Goal: Information Seeking & Learning: Learn about a topic

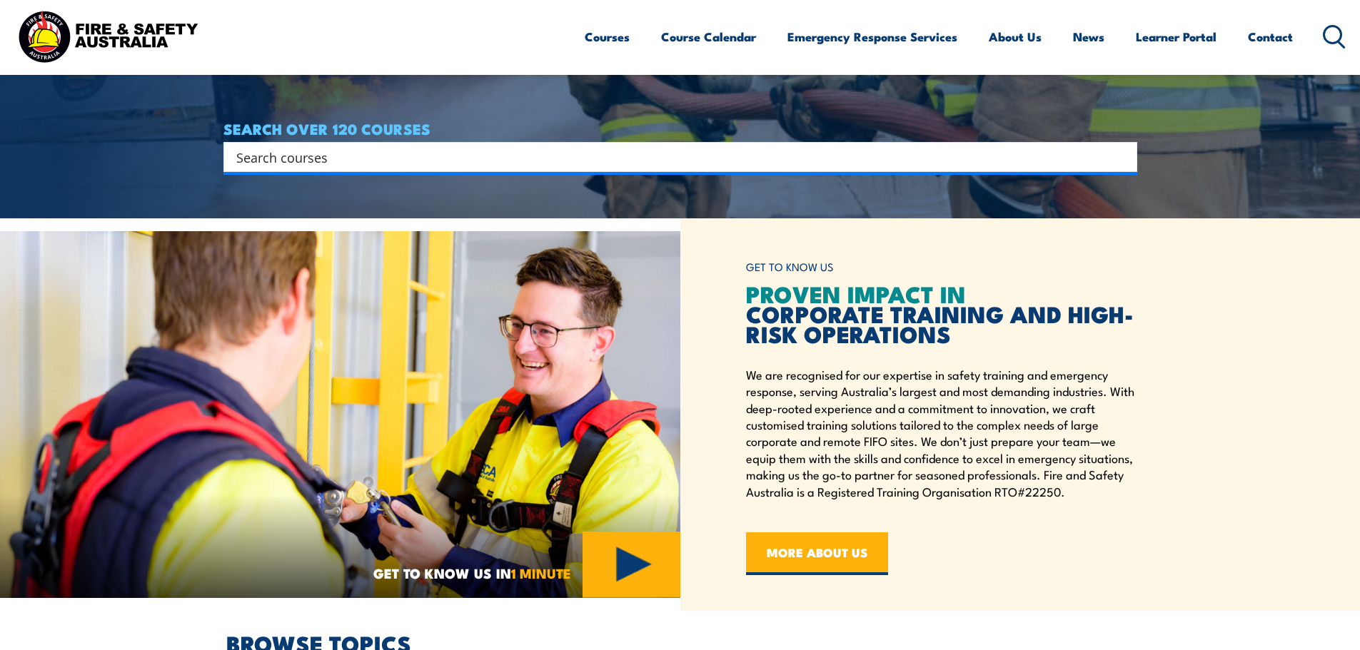
scroll to position [286, 0]
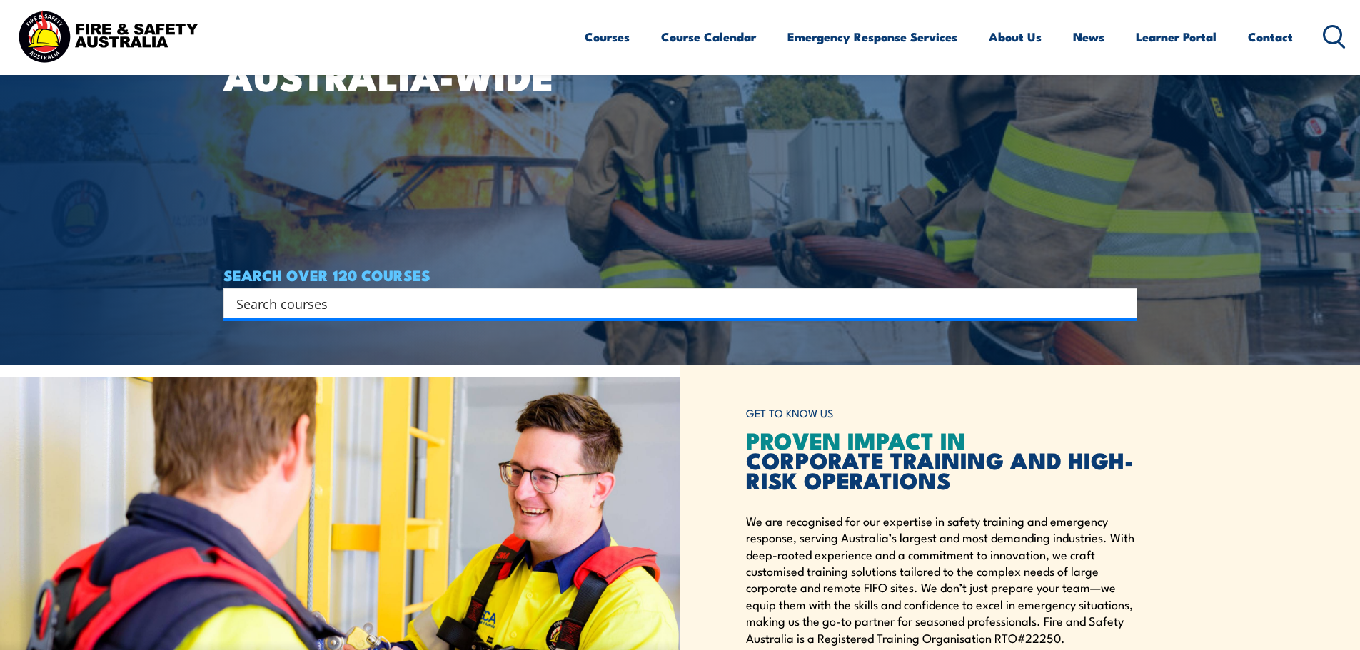
click at [326, 308] on input "Search input" at bounding box center [671, 303] width 870 height 21
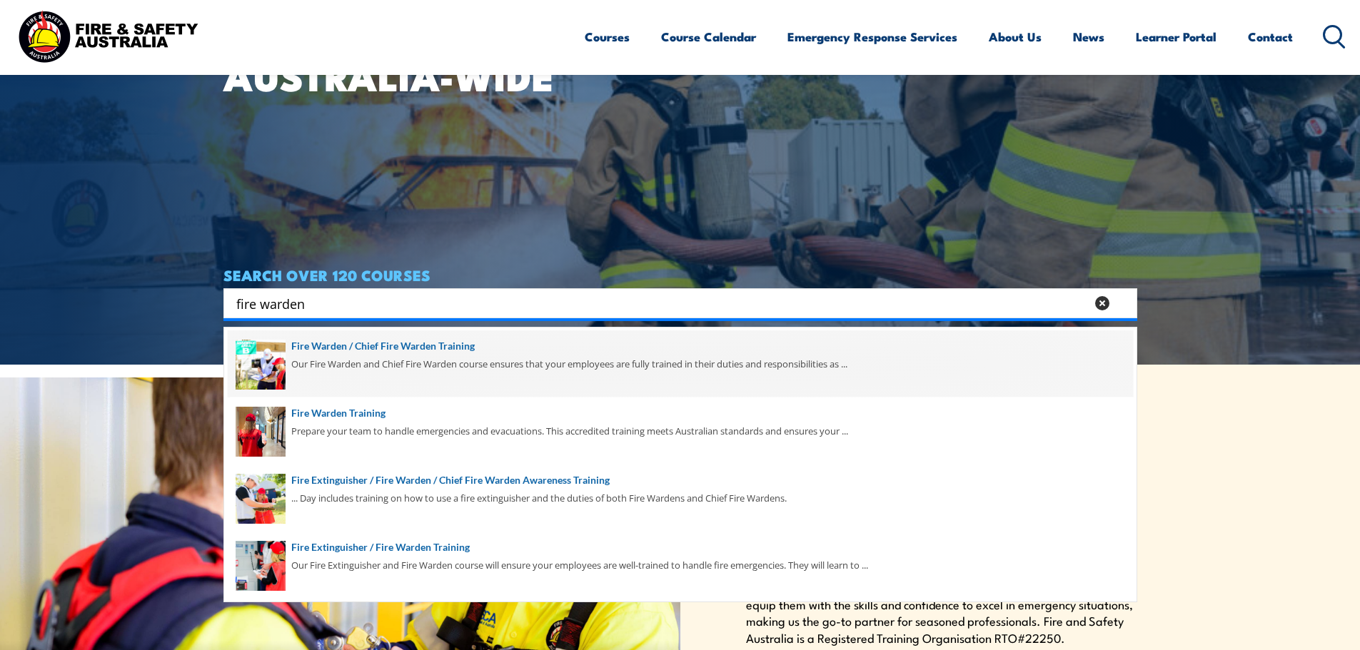
type input "fire warden"
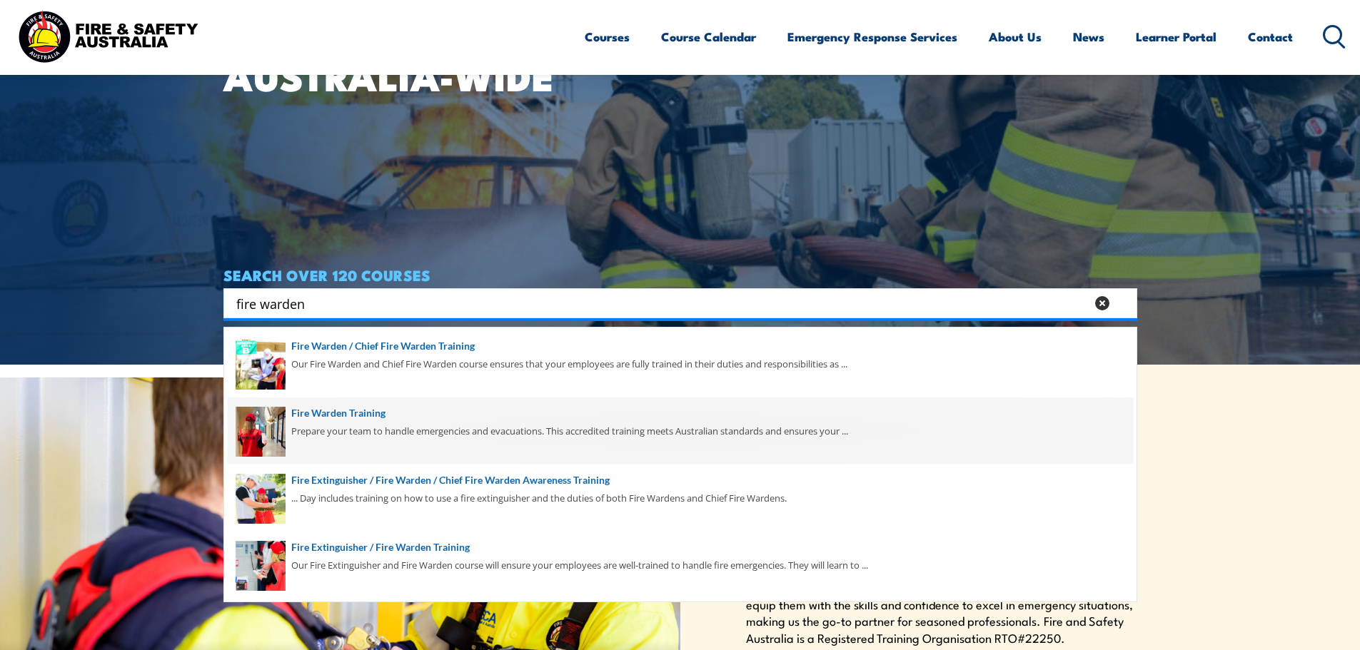
click at [360, 426] on span at bounding box center [680, 431] width 905 height 67
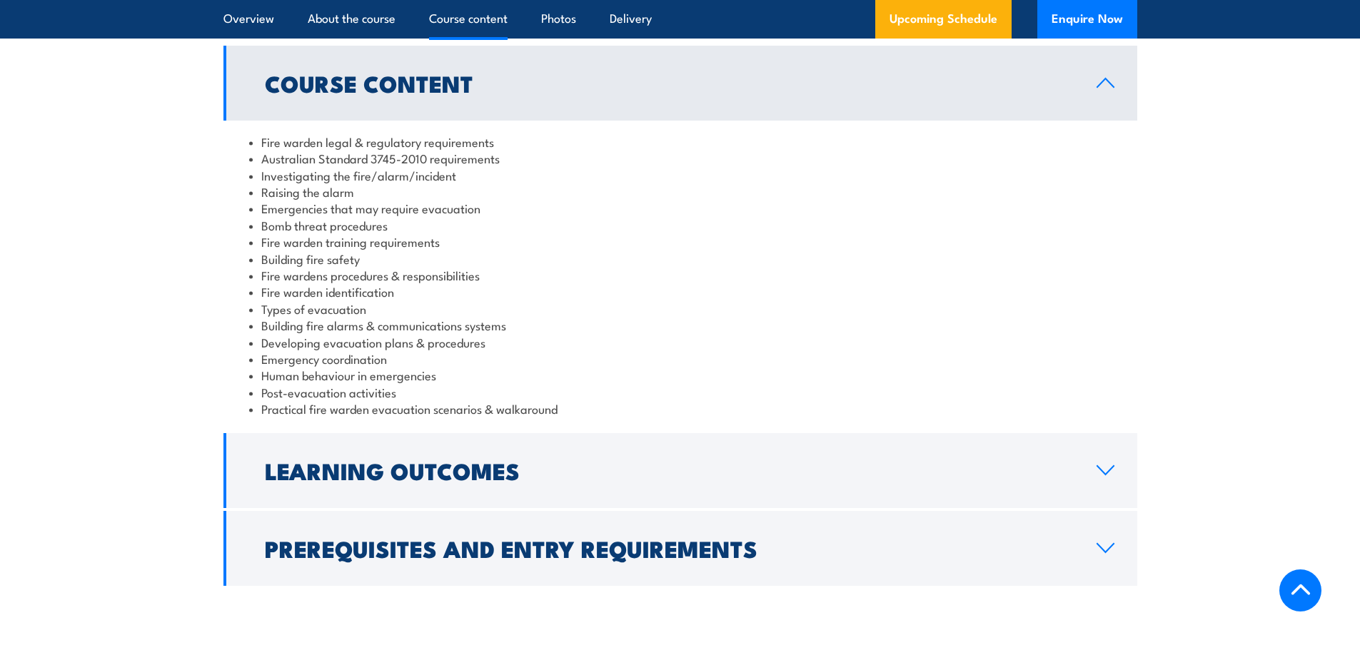
scroll to position [1571, 0]
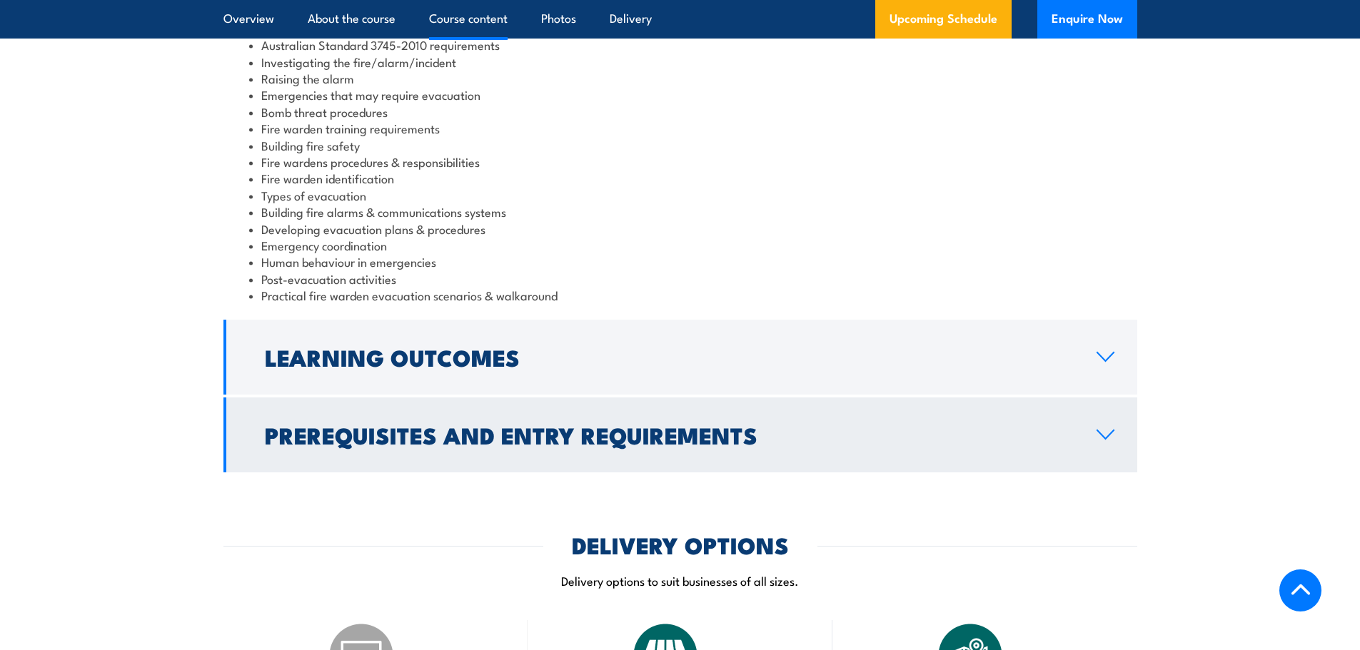
click at [432, 425] on h2 "Prerequisites and Entry Requirements" at bounding box center [669, 435] width 809 height 20
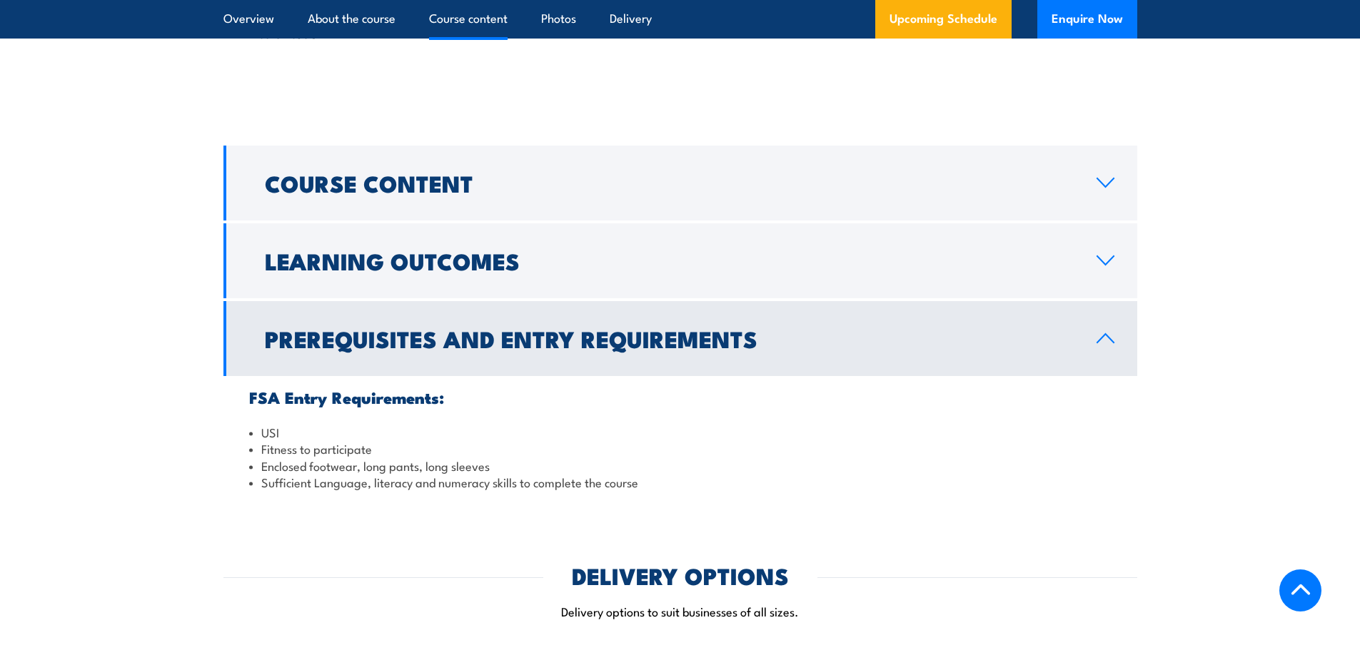
scroll to position [1357, 0]
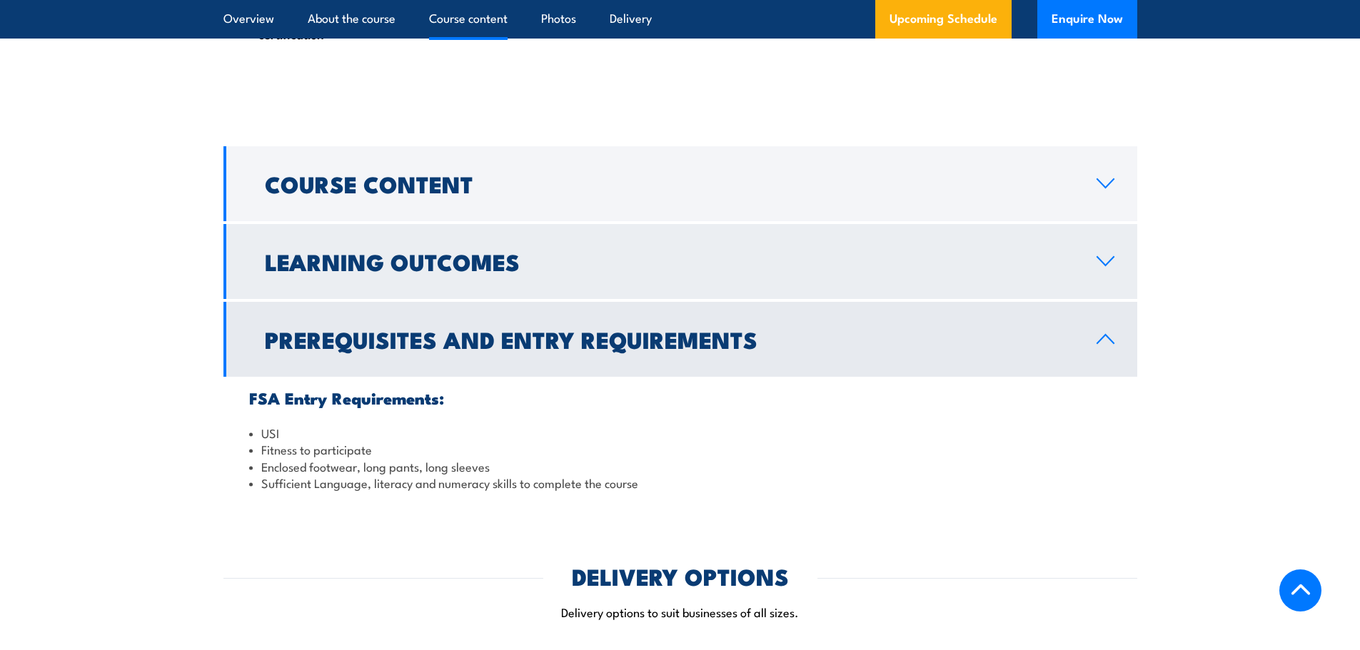
click at [393, 286] on link "Learning Outcomes" at bounding box center [680, 261] width 914 height 75
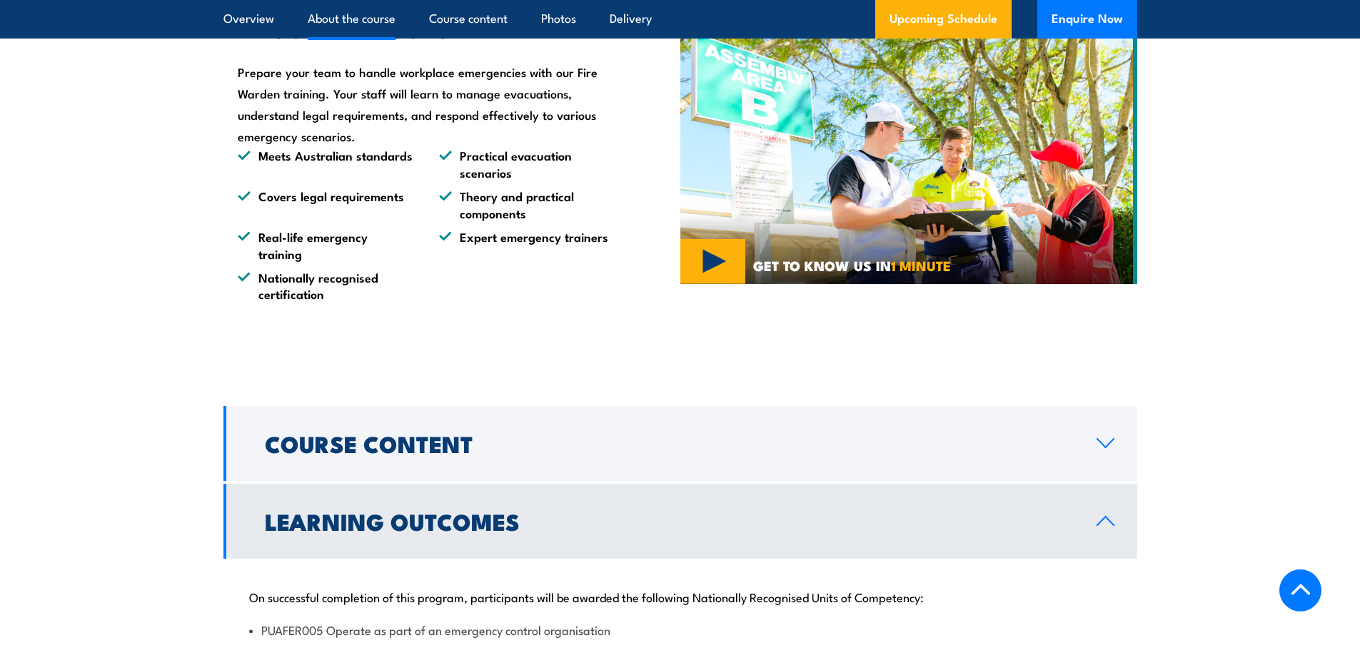
scroll to position [1071, 0]
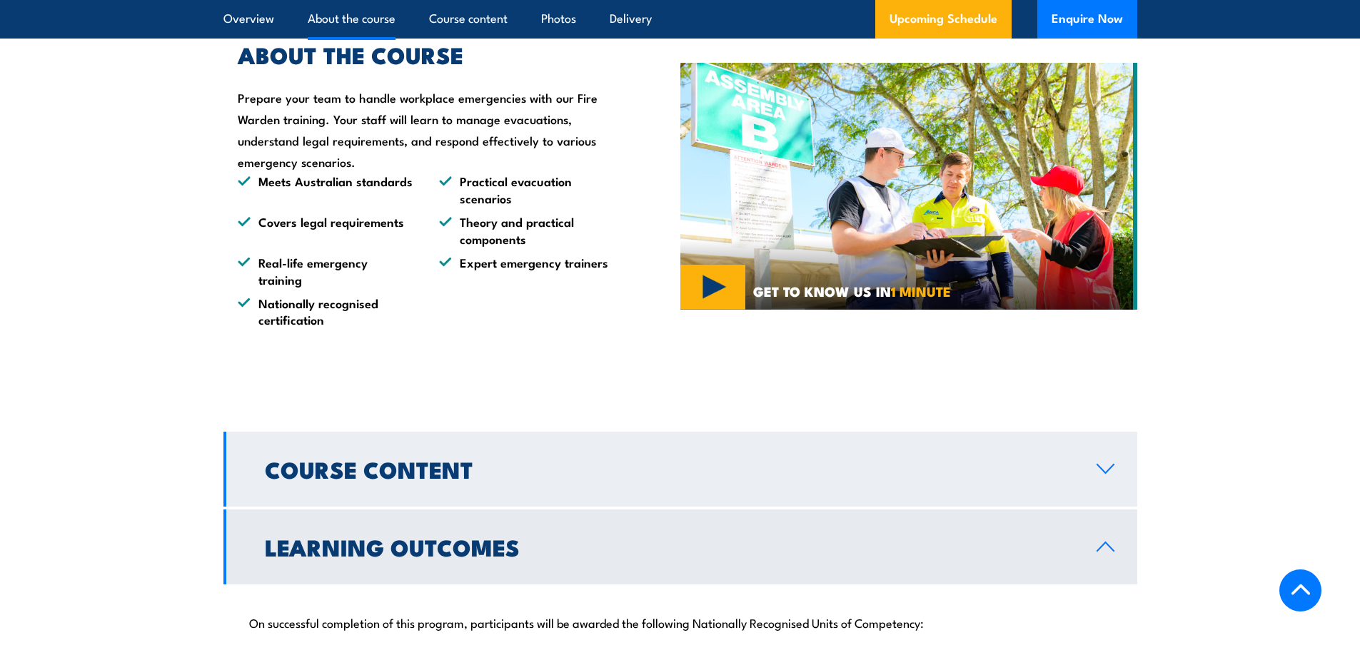
click at [403, 496] on link "Course Content" at bounding box center [680, 469] width 914 height 75
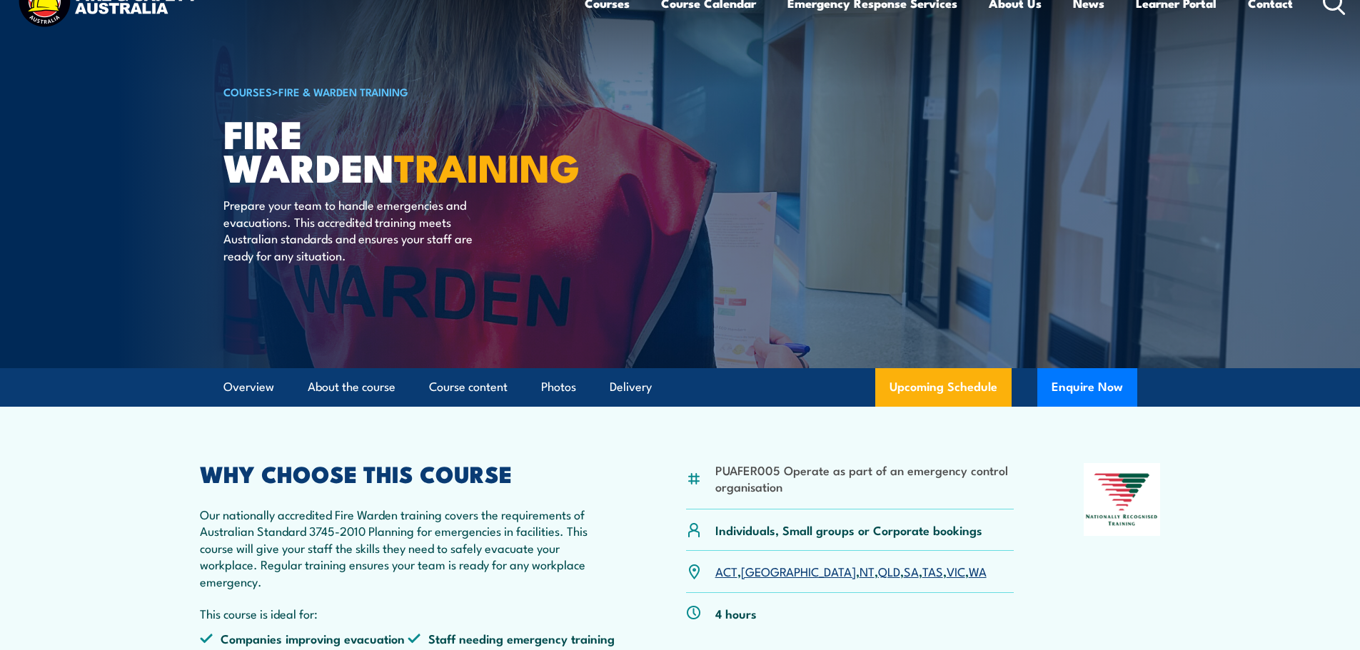
scroll to position [0, 0]
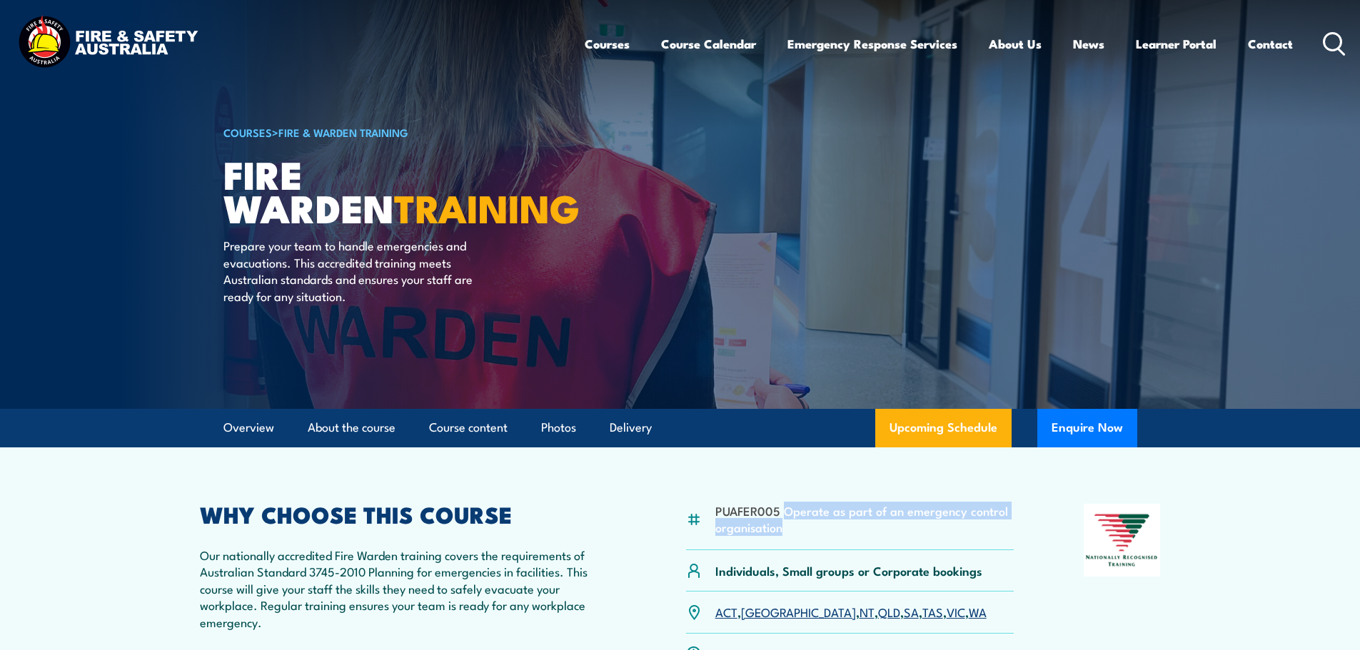
drag, startPoint x: 793, startPoint y: 531, endPoint x: 783, endPoint y: 510, distance: 23.0
click at [783, 510] on li "PUAFER005 Operate as part of an emergency control organisation" at bounding box center [864, 520] width 299 height 34
copy li "Operate as part of an emergency control organisation"
click at [787, 543] on div "PUAFER005 Operate as part of an emergency control organisation" at bounding box center [850, 527] width 328 height 46
drag, startPoint x: 786, startPoint y: 527, endPoint x: 905, endPoint y: 505, distance: 120.6
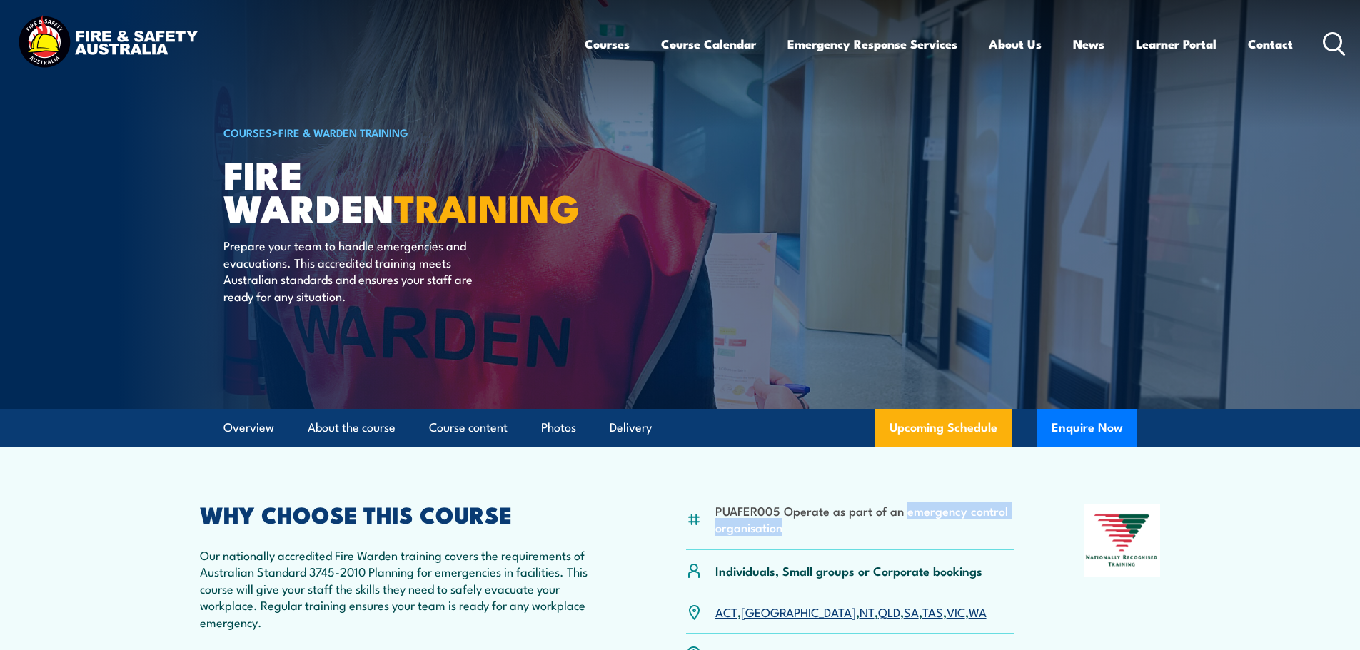
click at [905, 505] on li "PUAFER005 Operate as part of an emergency control organisation" at bounding box center [864, 520] width 299 height 34
copy li "emergency control organisation"
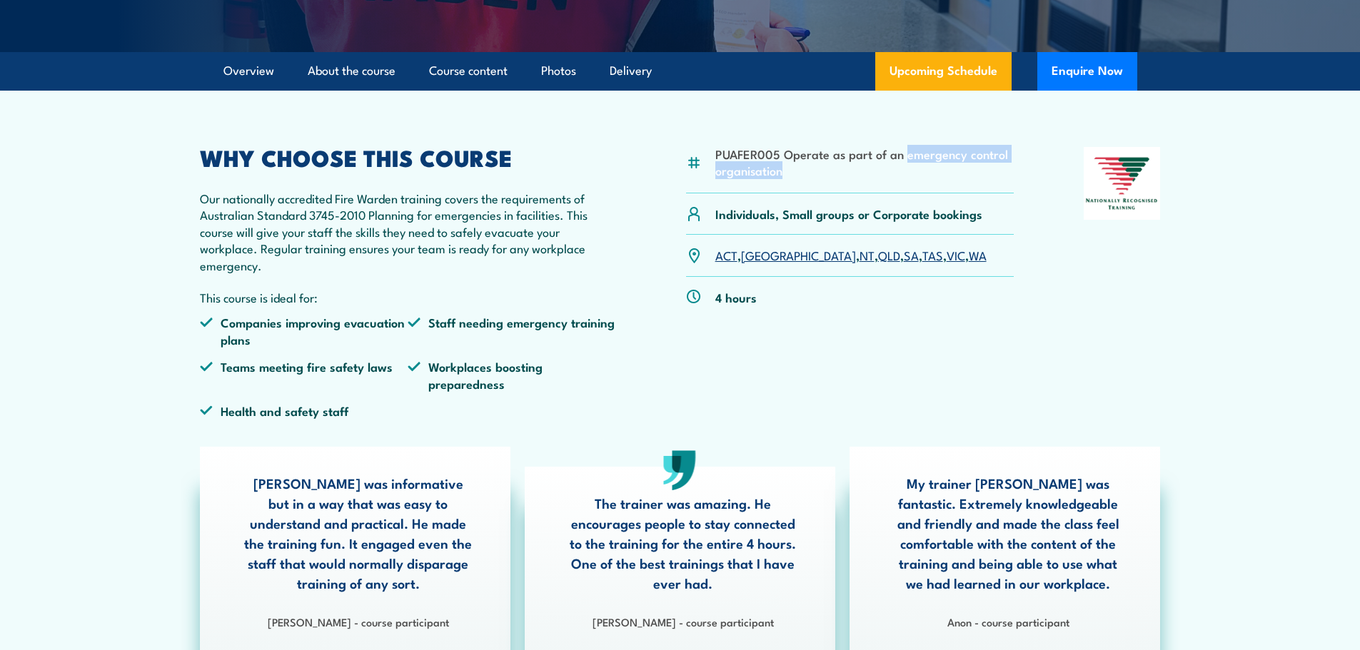
scroll to position [428, 0]
